Goal: Task Accomplishment & Management: Complete application form

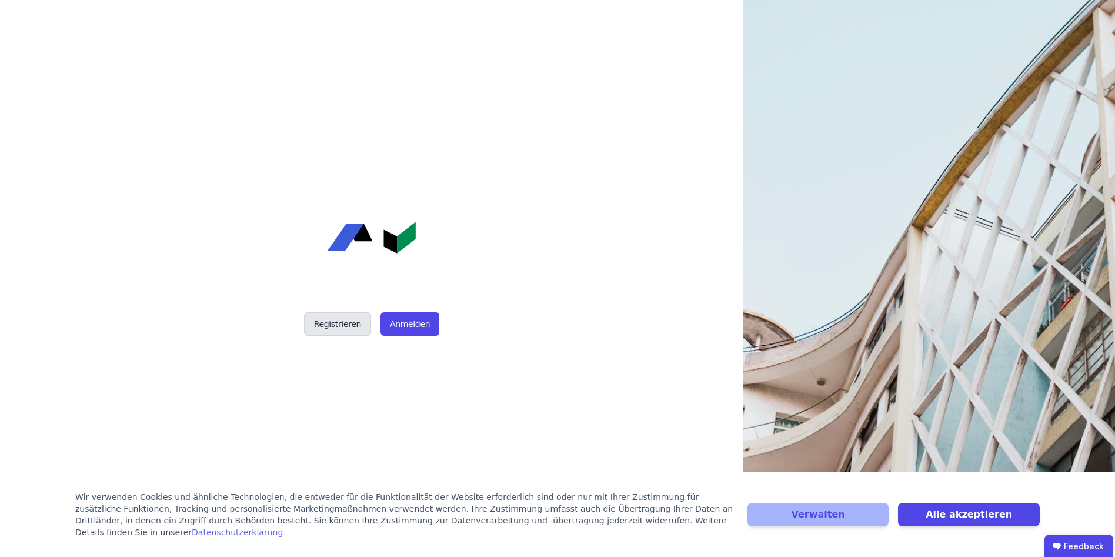
click at [322, 320] on button "Registrieren" at bounding box center [337, 324] width 67 height 24
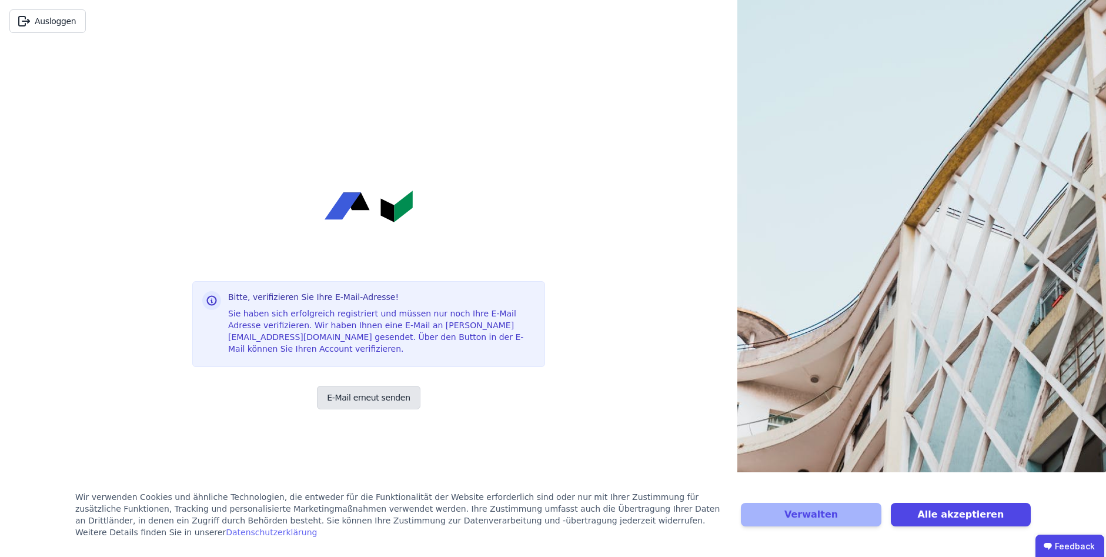
click at [364, 392] on button "E-Mail erneut senden" at bounding box center [368, 398] width 103 height 24
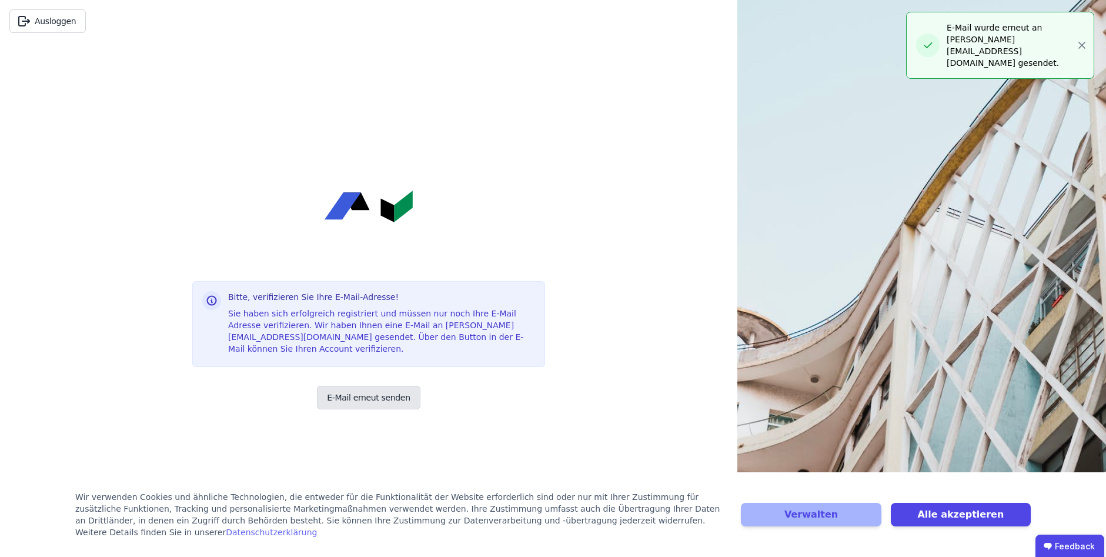
click at [352, 395] on button "E-Mail erneut senden" at bounding box center [368, 398] width 103 height 24
